Goal: Information Seeking & Learning: Find specific page/section

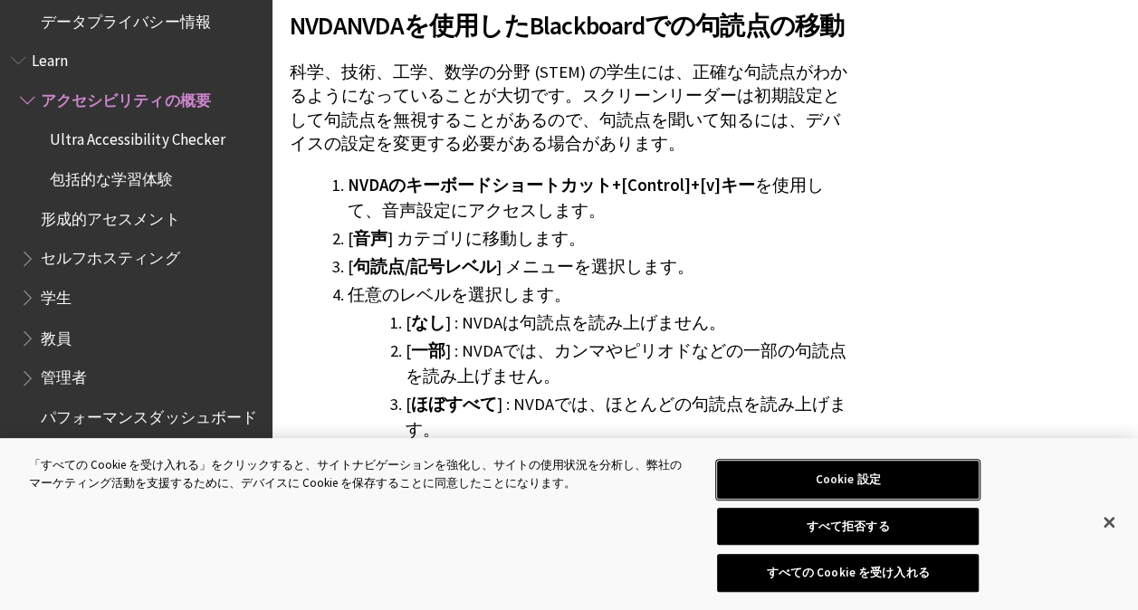
scroll to position [7041, 0]
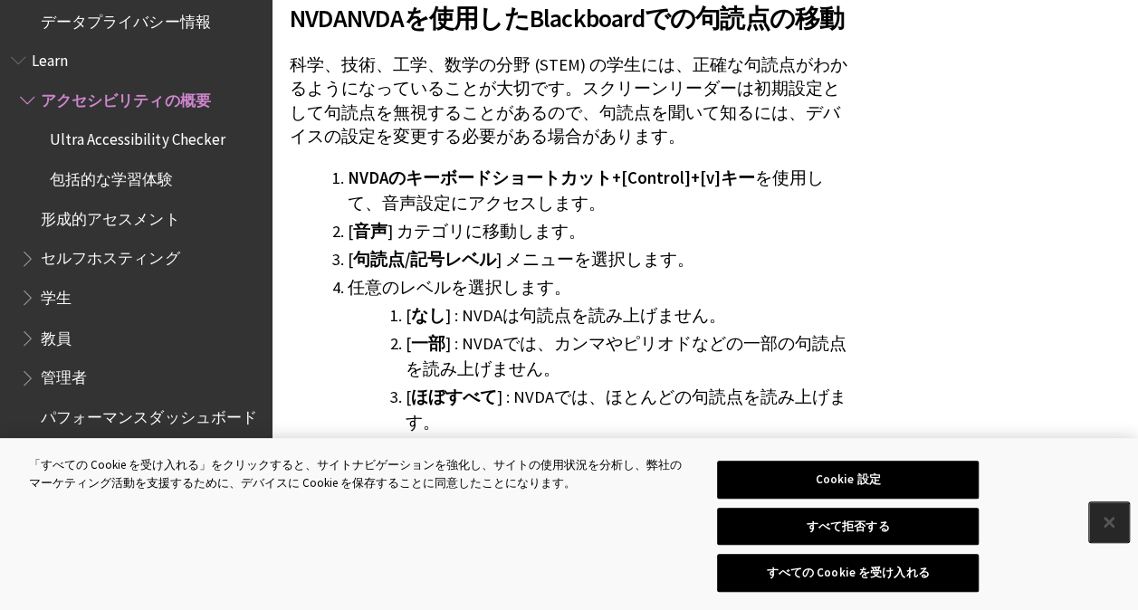
click at [1110, 531] on button "閉じる" at bounding box center [1109, 523] width 40 height 40
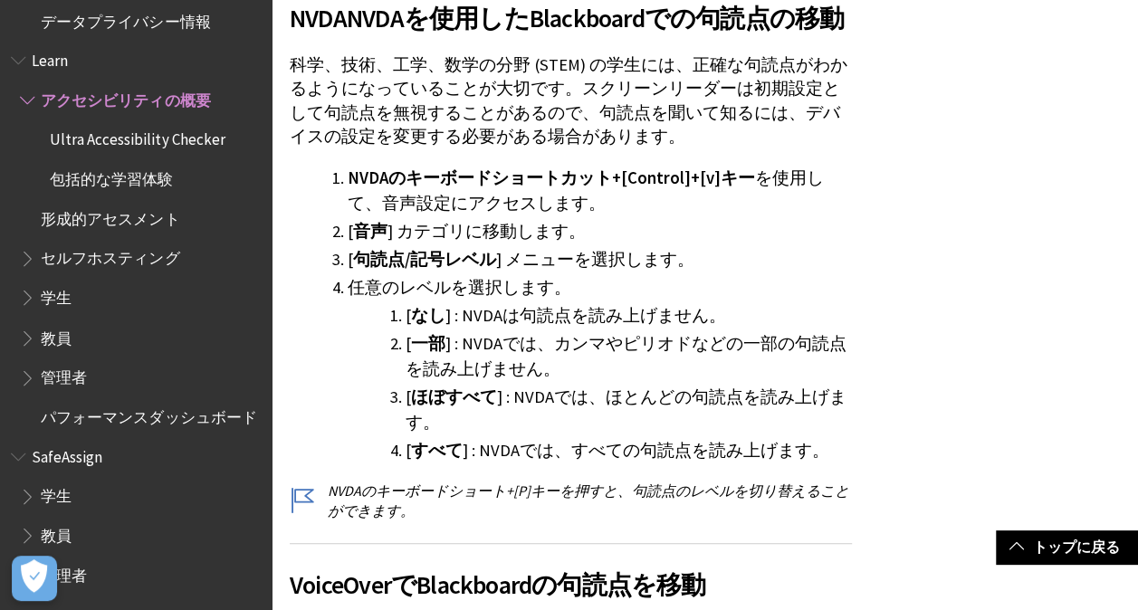
click at [1110, 531] on button "閉じる" at bounding box center [1109, 523] width 40 height 40
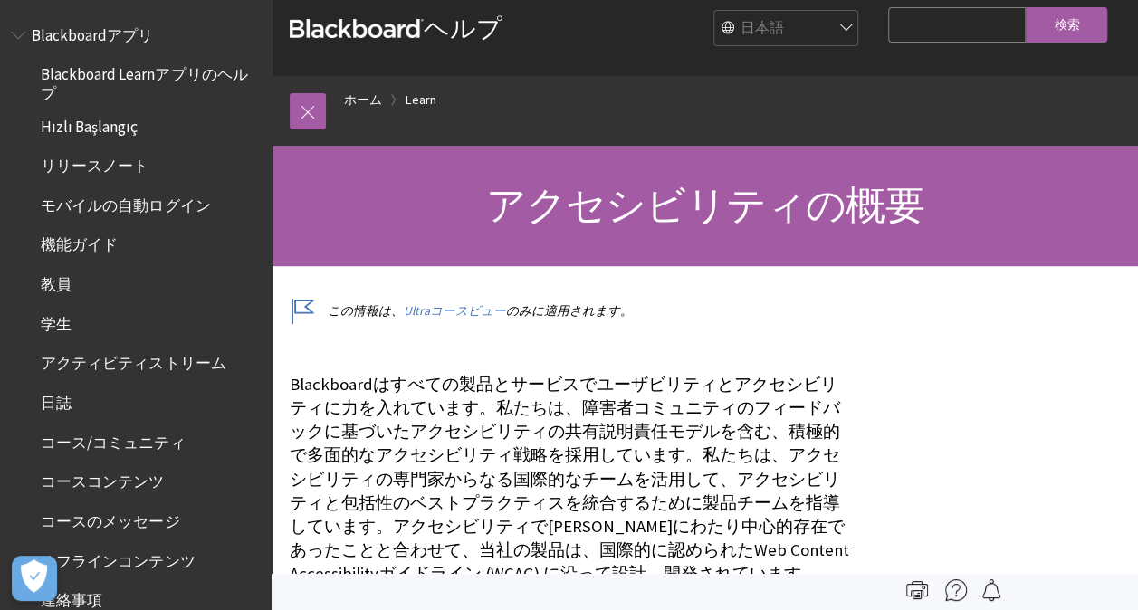
scroll to position [0, 0]
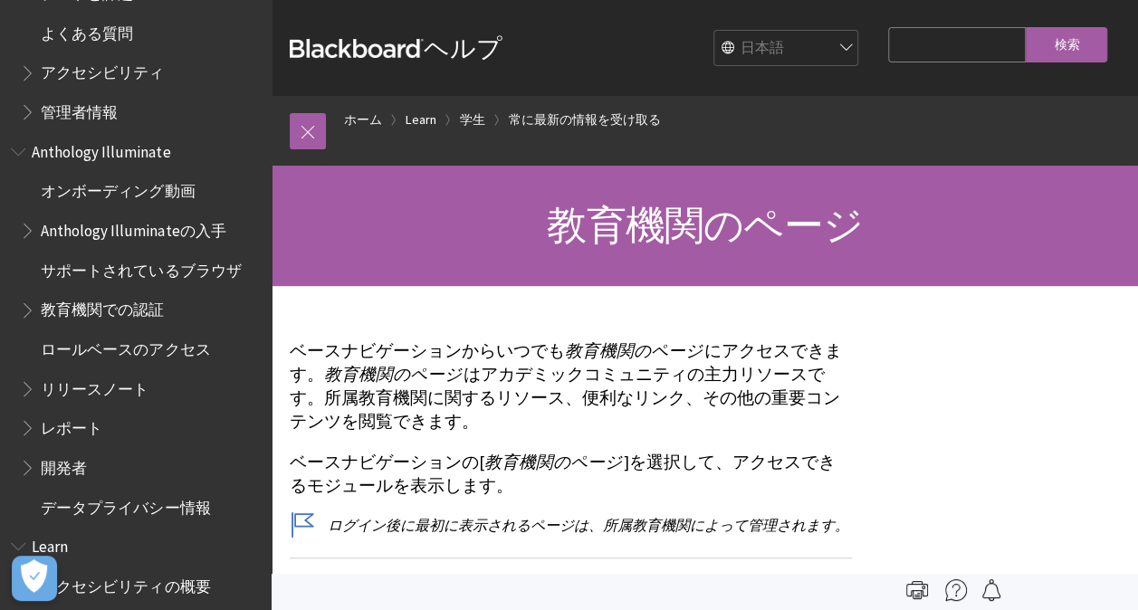
click at [888, 34] on input "Search Query" at bounding box center [957, 44] width 138 height 35
type input "画面"
click at [1047, 54] on input "検索" at bounding box center [1066, 44] width 81 height 35
click at [1061, 39] on input "検索" at bounding box center [1066, 44] width 81 height 35
